Goal: Task Accomplishment & Management: Use online tool/utility

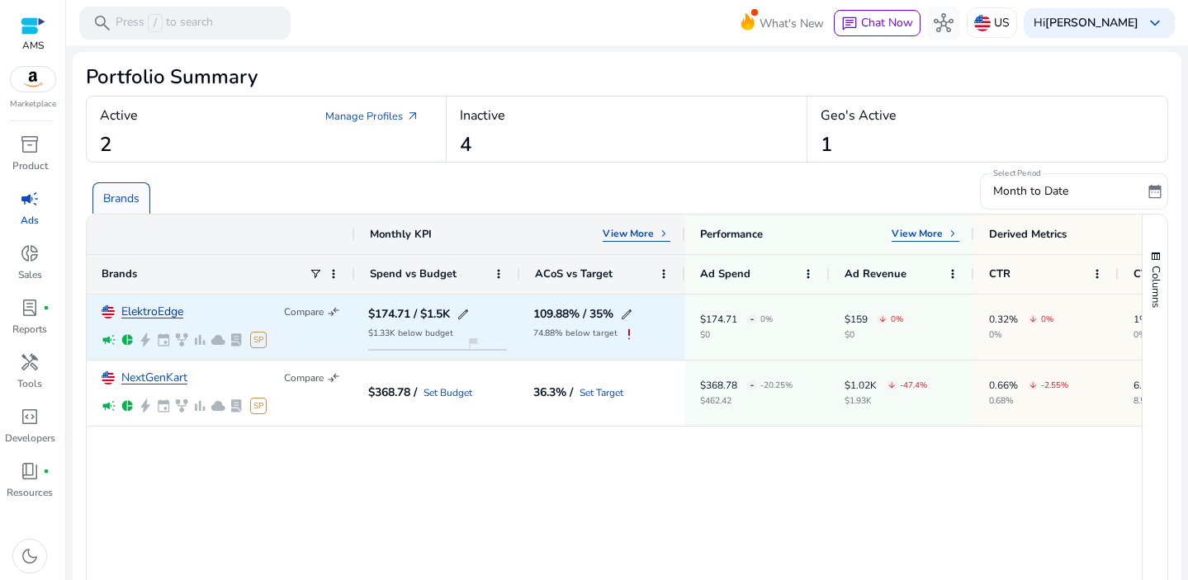
click at [163, 313] on link "ElektroEdge" at bounding box center [152, 312] width 62 height 12
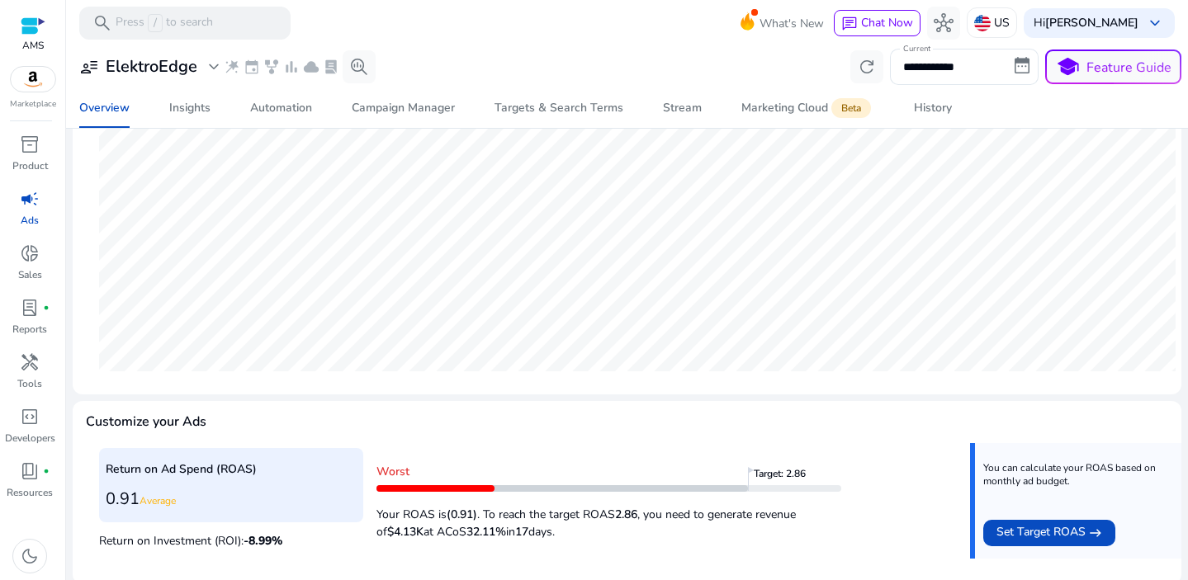
scroll to position [475, 0]
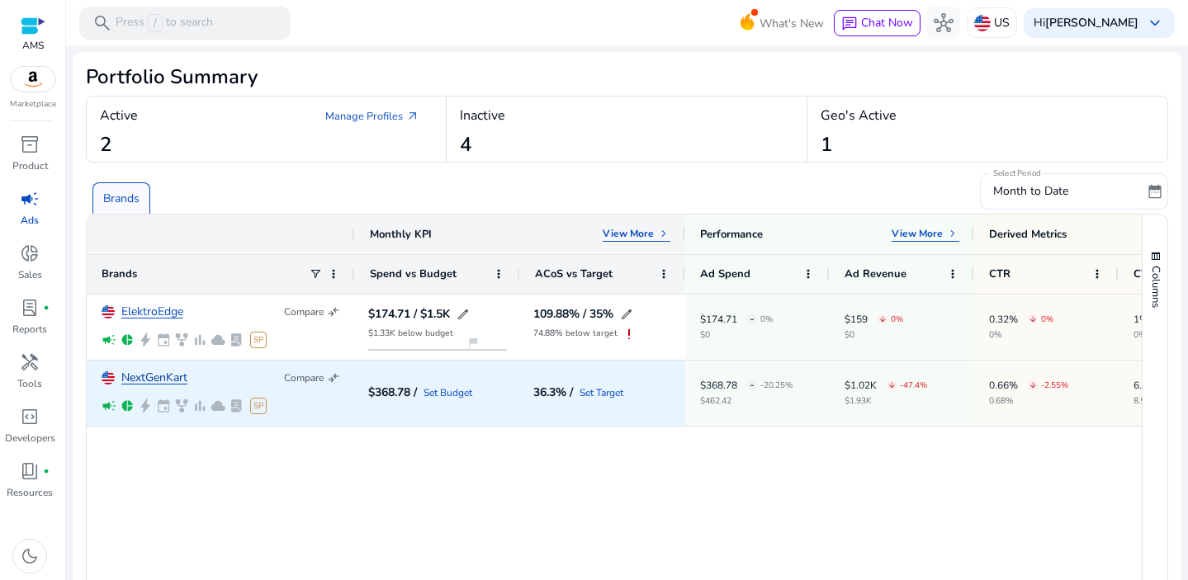
click at [179, 379] on link "NextGenKart" at bounding box center [154, 378] width 66 height 12
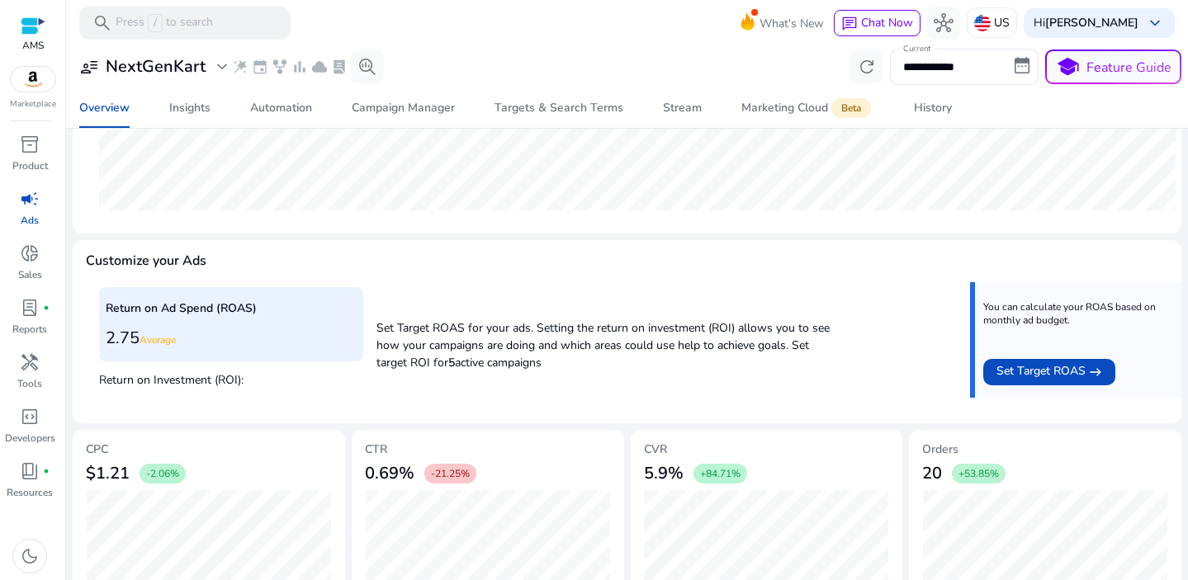
scroll to position [453, 0]
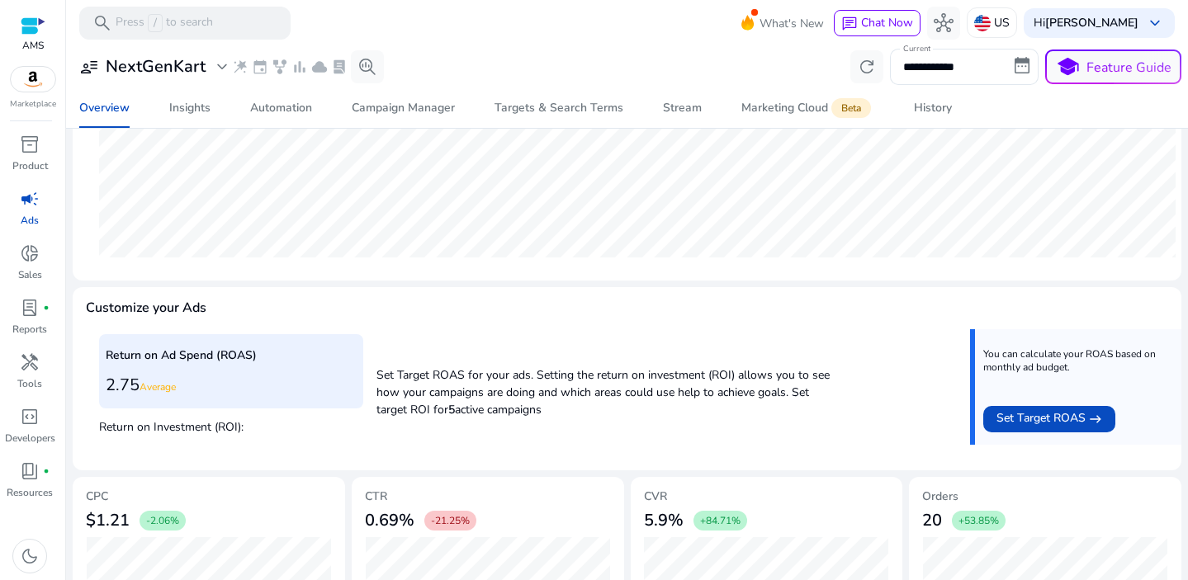
drag, startPoint x: 108, startPoint y: 384, endPoint x: 139, endPoint y: 384, distance: 30.5
click at [139, 384] on h3 "2.75 Average" at bounding box center [231, 386] width 251 height 20
copy h3 "2.75"
click at [711, 327] on div "Customize your Ads" at bounding box center [627, 314] width 1082 height 29
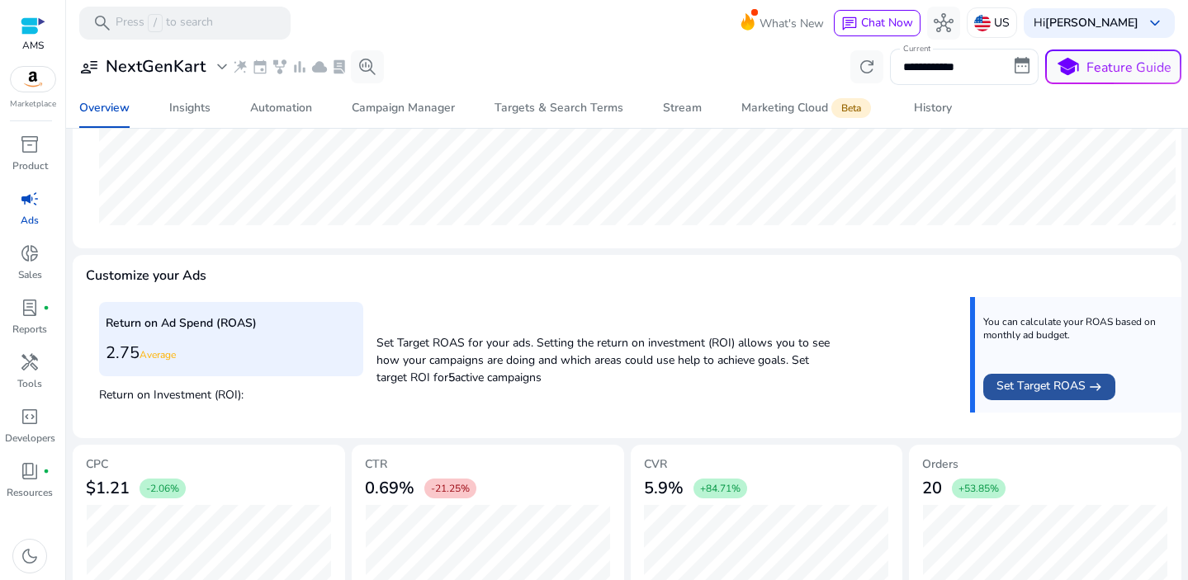
click at [1038, 385] on span "Set Target ROAS" at bounding box center [1040, 387] width 89 height 20
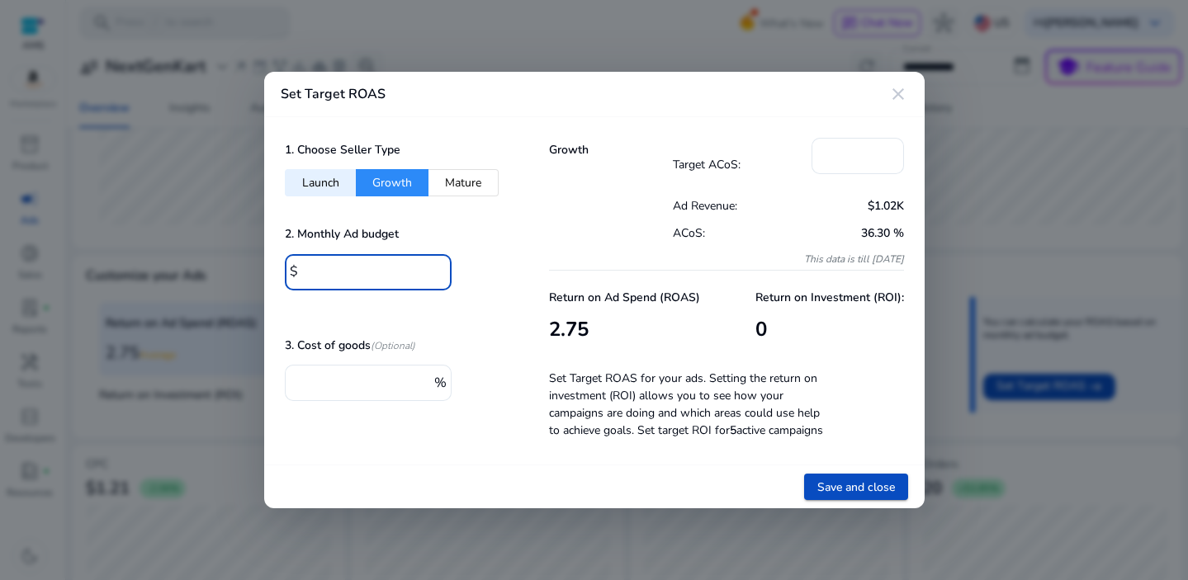
click at [343, 268] on input "*" at bounding box center [371, 271] width 136 height 18
type input "****"
click at [843, 147] on input "*" at bounding box center [858, 154] width 66 height 18
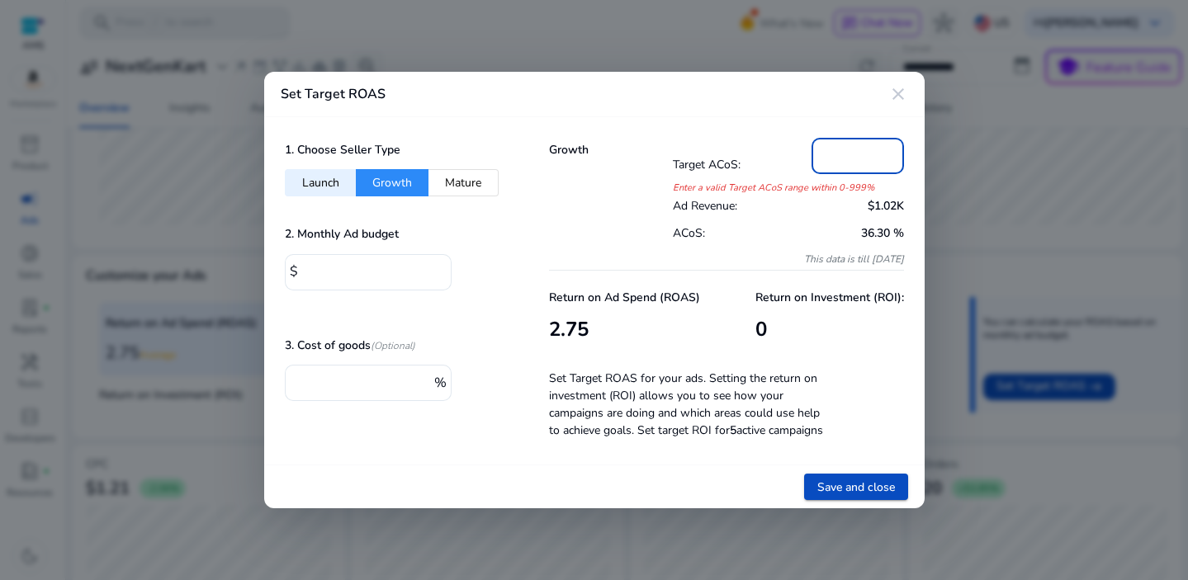
drag, startPoint x: 847, startPoint y: 155, endPoint x: 756, endPoint y: 145, distance: 91.3
click at [792, 150] on div "Target ACoS: *" at bounding box center [788, 165] width 231 height 54
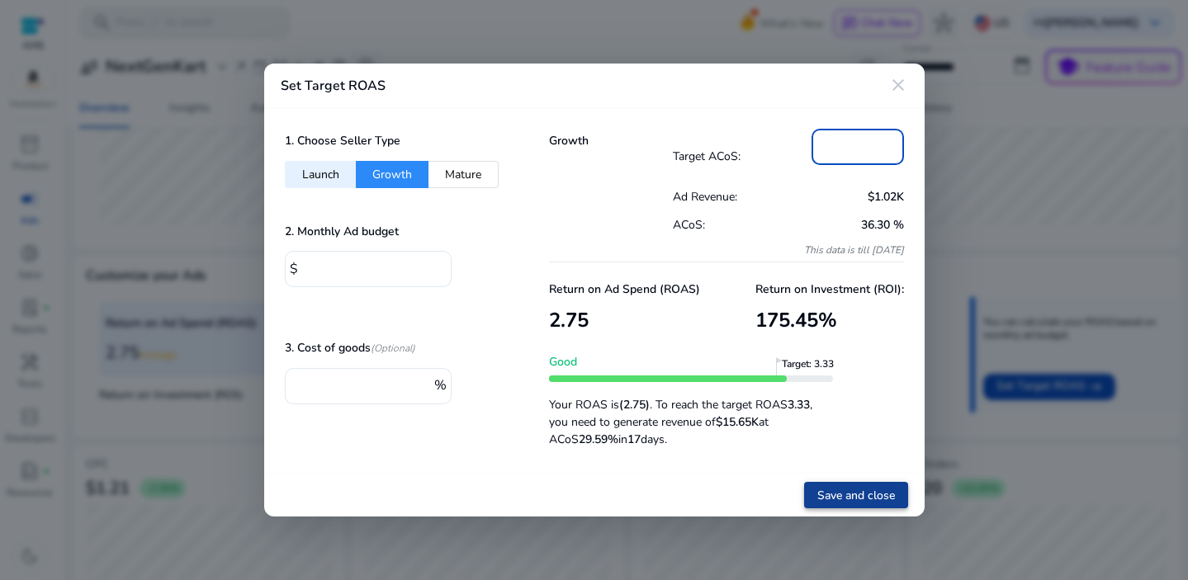
type input "**"
click at [849, 501] on span "Save and close" at bounding box center [856, 495] width 78 height 17
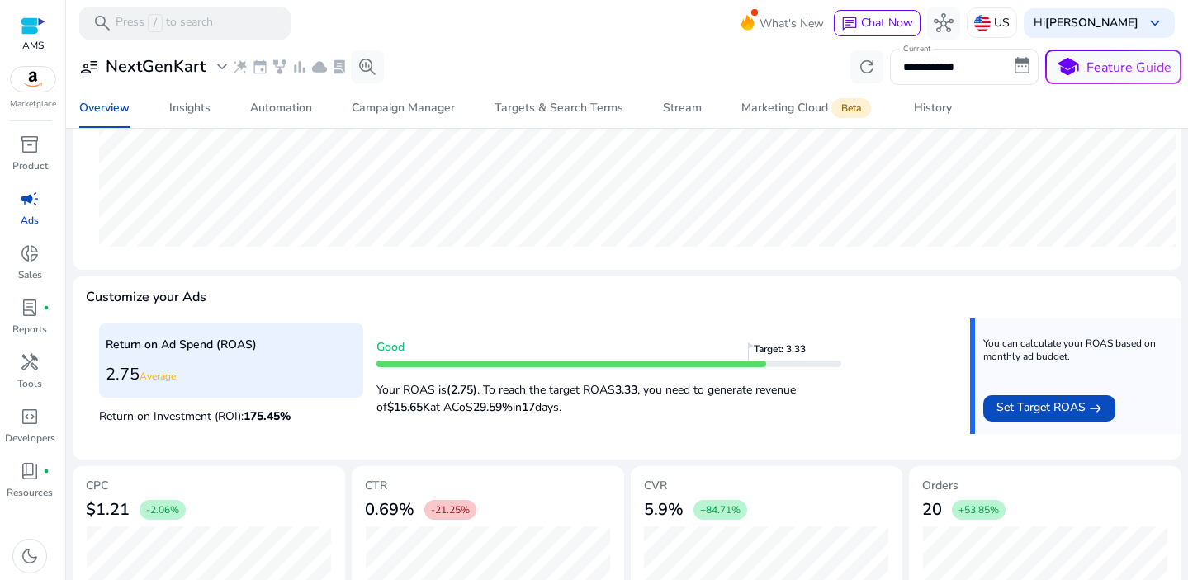
scroll to position [574, 0]
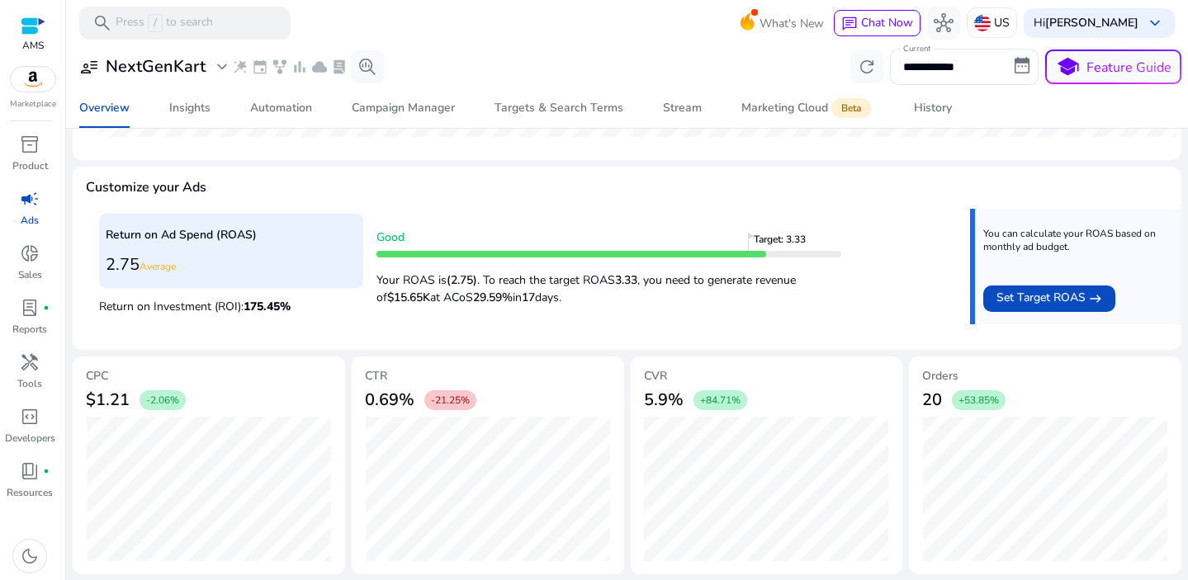
click at [21, 202] on span "campaign" at bounding box center [30, 199] width 20 height 20
